Goal: Navigation & Orientation: Find specific page/section

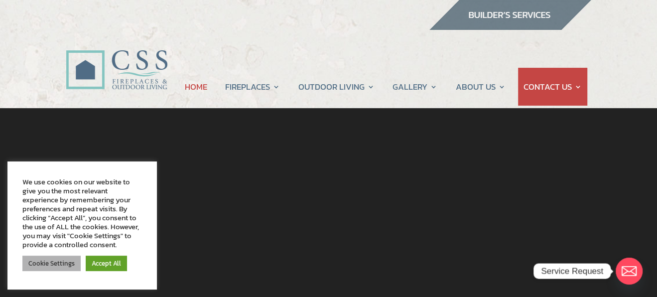
click at [61, 262] on link "Cookie Settings" at bounding box center [51, 262] width 58 height 15
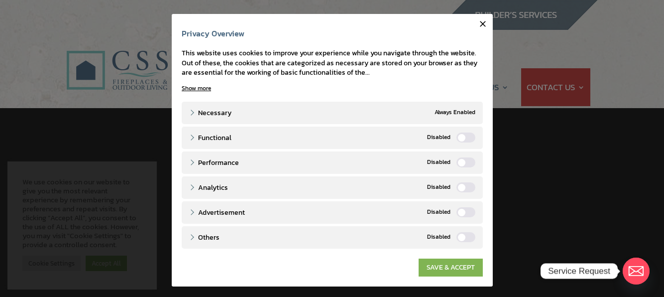
click at [443, 270] on link "SAVE & ACCEPT" at bounding box center [451, 267] width 64 height 18
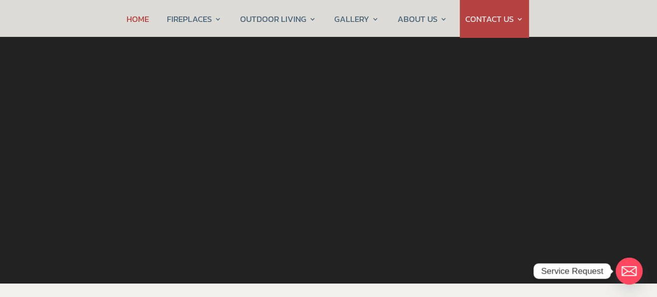
scroll to position [99, 0]
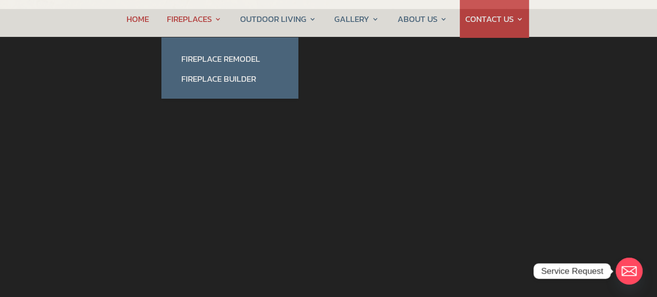
click at [194, 24] on link "FIREPLACES" at bounding box center [194, 19] width 55 height 38
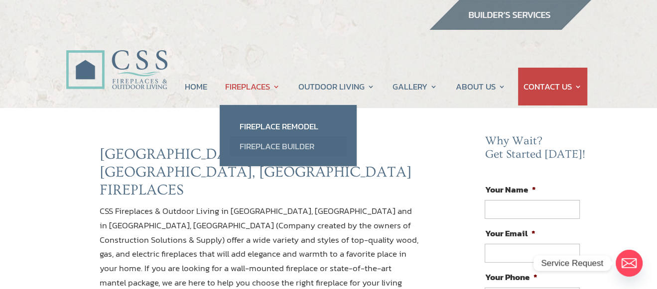
click at [276, 144] on link "Fireplace Builder" at bounding box center [287, 146] width 117 height 20
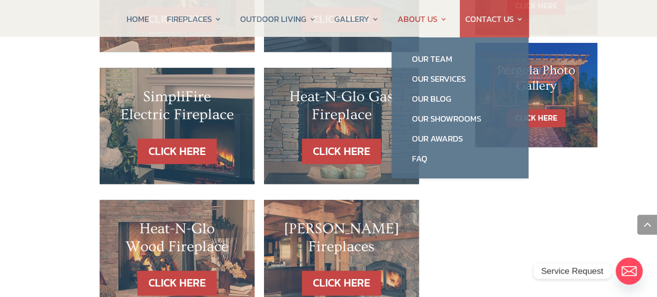
scroll to position [697, 0]
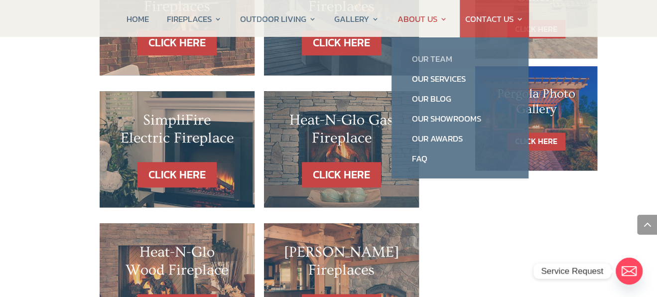
click at [437, 65] on link "Our Team" at bounding box center [459, 59] width 117 height 20
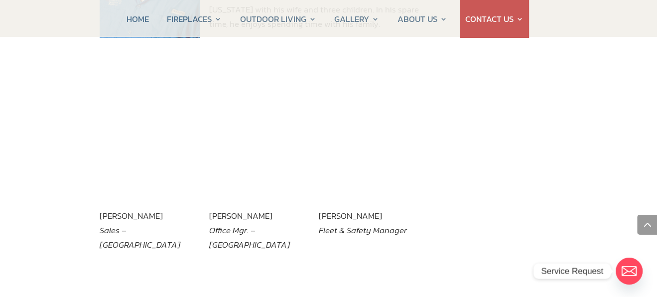
scroll to position [1344, 0]
